Goal: Transaction & Acquisition: Download file/media

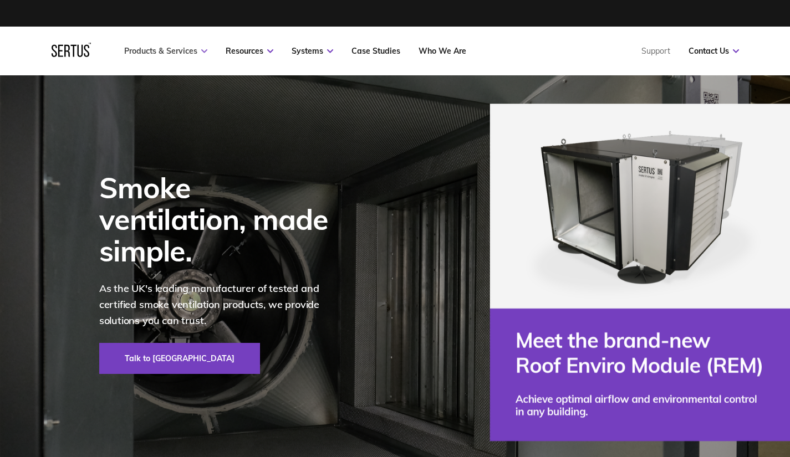
click at [189, 49] on link "Products & Services" at bounding box center [165, 51] width 83 height 10
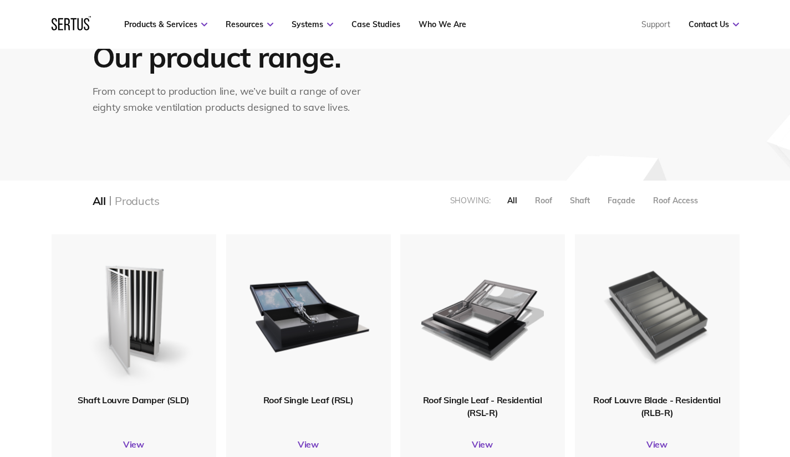
scroll to position [115, 0]
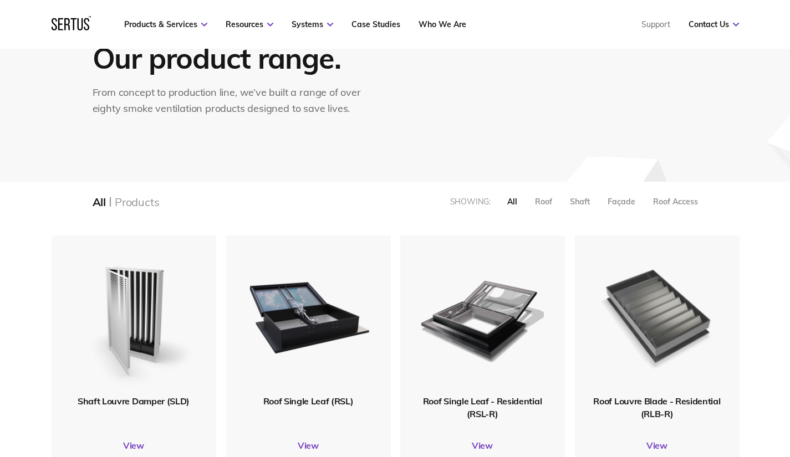
click at [665, 310] on img at bounding box center [657, 315] width 130 height 160
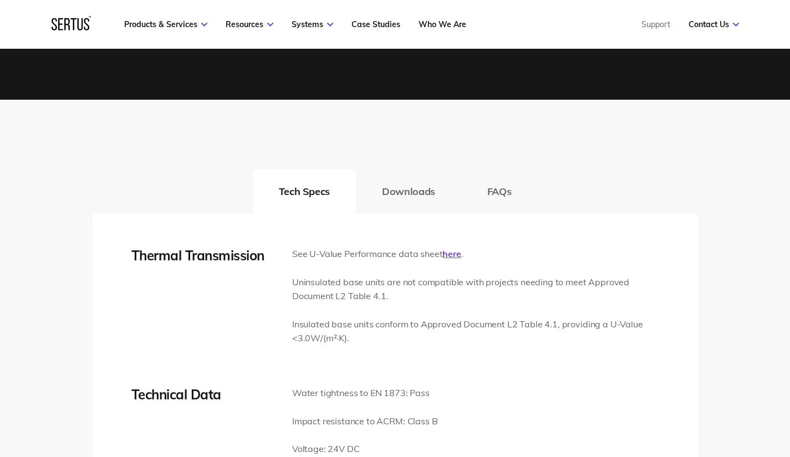
scroll to position [1568, 0]
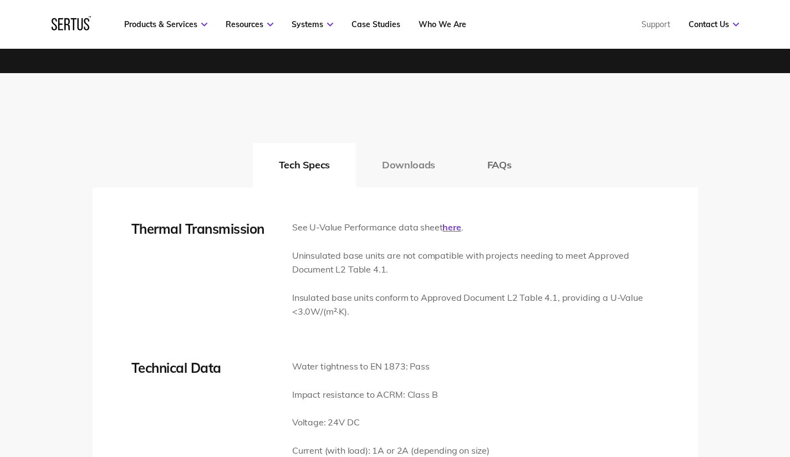
click at [402, 165] on button "Downloads" at bounding box center [408, 165] width 105 height 44
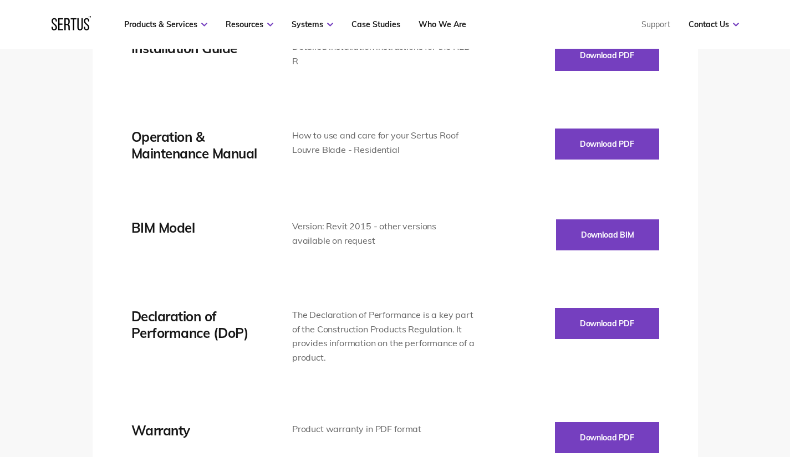
scroll to position [2044, 0]
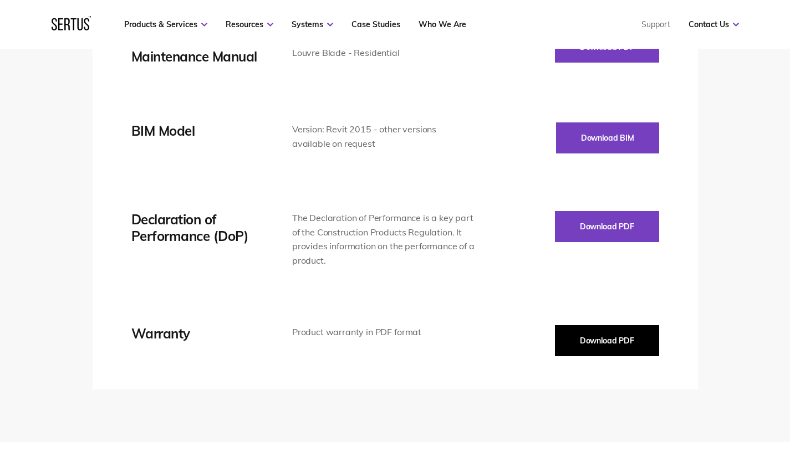
click at [589, 332] on button "Download PDF" at bounding box center [607, 340] width 104 height 31
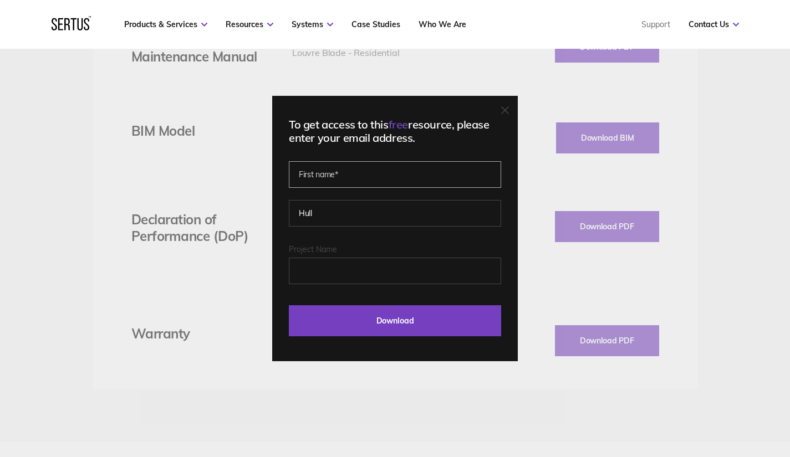
click at [321, 170] on input "text" at bounding box center [395, 174] width 212 height 27
click at [333, 265] on input "Project Name" at bounding box center [395, 271] width 212 height 27
click at [334, 174] on input "Kenny" at bounding box center [395, 174] width 212 height 27
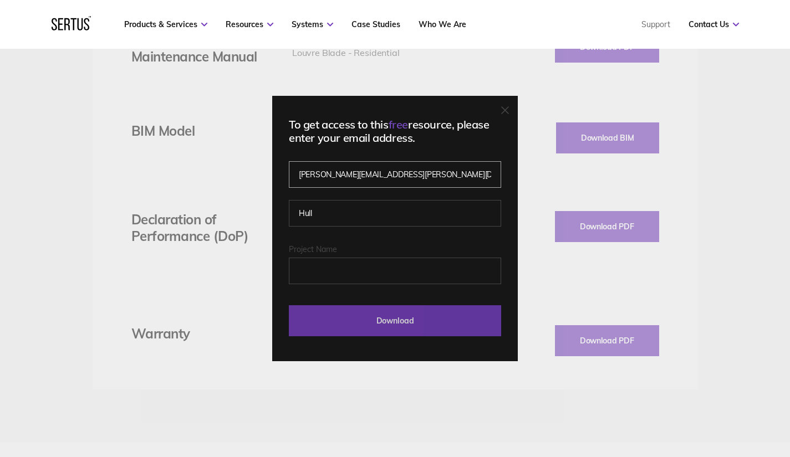
type input "Kenny.hull@gd-construction.co.uk"
click at [405, 319] on input "Download" at bounding box center [395, 320] width 212 height 31
